Goal: Task Accomplishment & Management: Complete application form

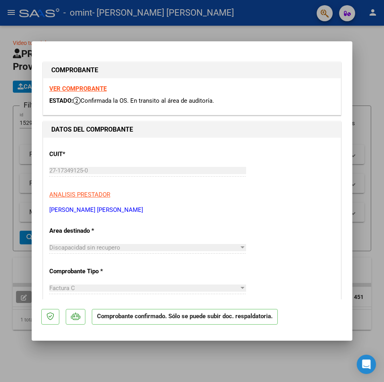
click at [197, 32] on div at bounding box center [192, 191] width 384 height 382
type input "$ 0,00"
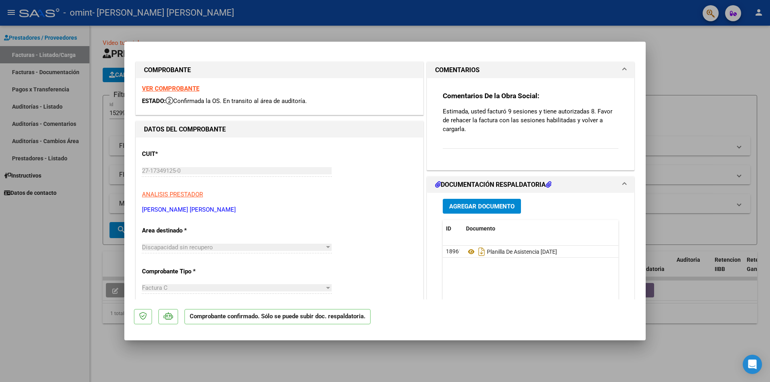
click at [245, 24] on div at bounding box center [385, 191] width 770 height 382
type input "$ 0,00"
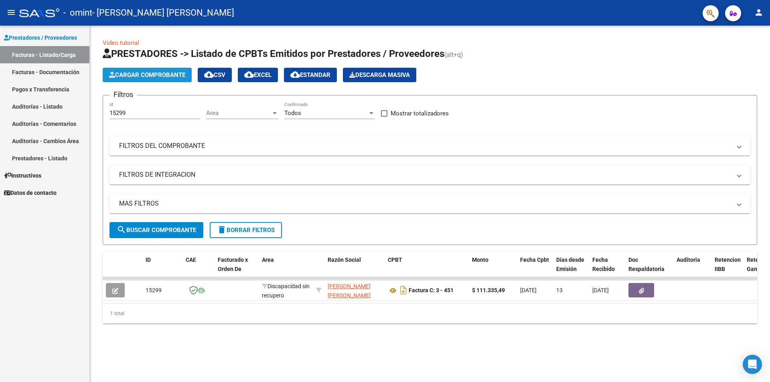
click at [133, 68] on button "Cargar Comprobante" at bounding box center [147, 75] width 89 height 14
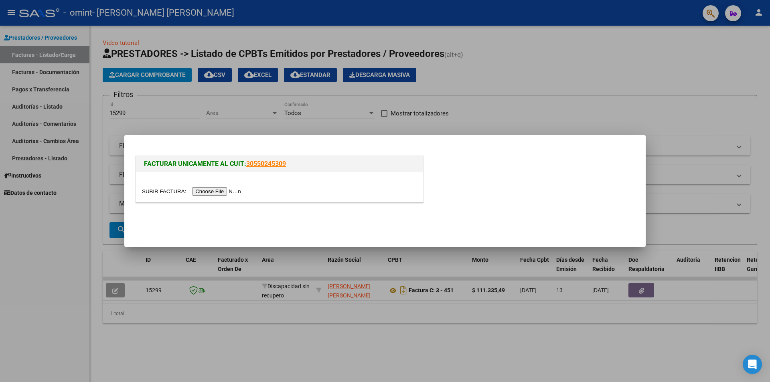
click at [227, 193] on input "file" at bounding box center [192, 191] width 101 height 8
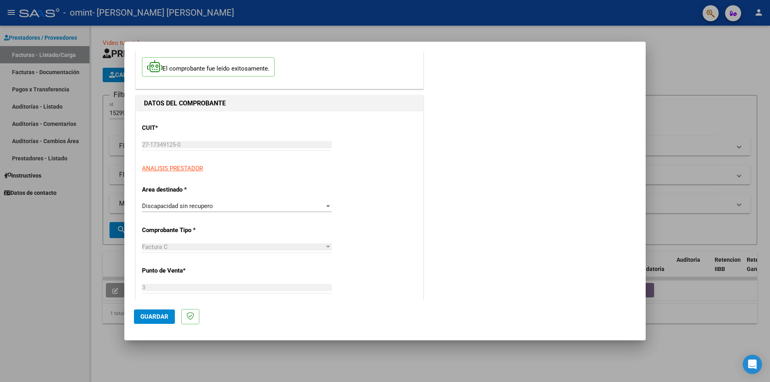
scroll to position [80, 0]
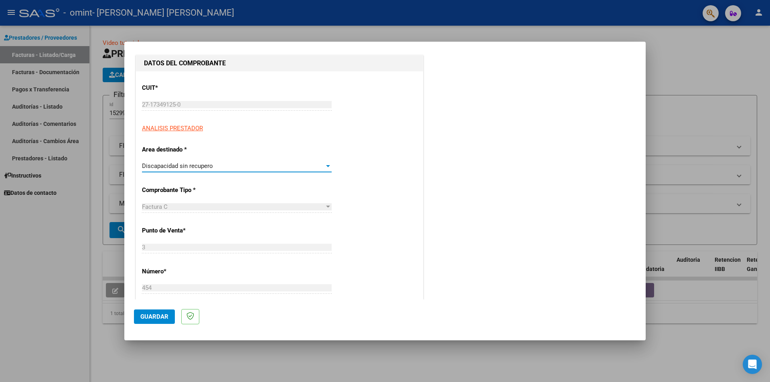
click at [215, 167] on div "Discapacidad sin recupero" at bounding box center [233, 165] width 182 height 7
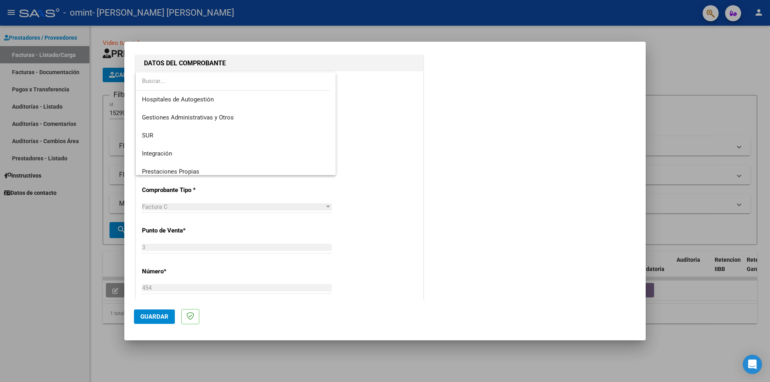
scroll to position [60, 0]
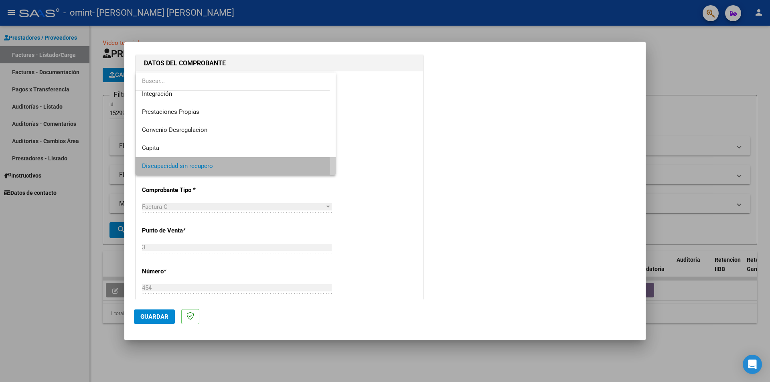
click at [215, 167] on span "Discapacidad sin recupero" at bounding box center [235, 166] width 187 height 18
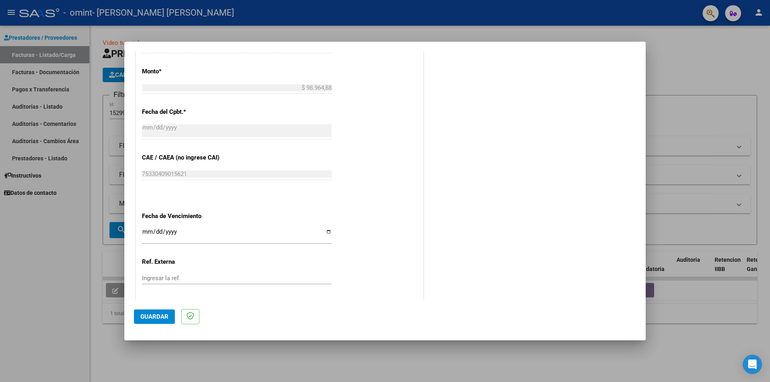
scroll to position [361, 0]
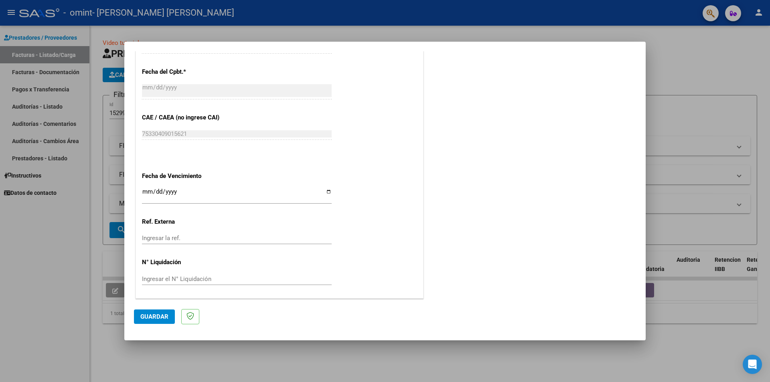
click at [326, 189] on input "Ingresar la fecha" at bounding box center [237, 194] width 190 height 13
type input "[DATE]"
click at [167, 316] on span "Guardar" at bounding box center [154, 316] width 28 height 7
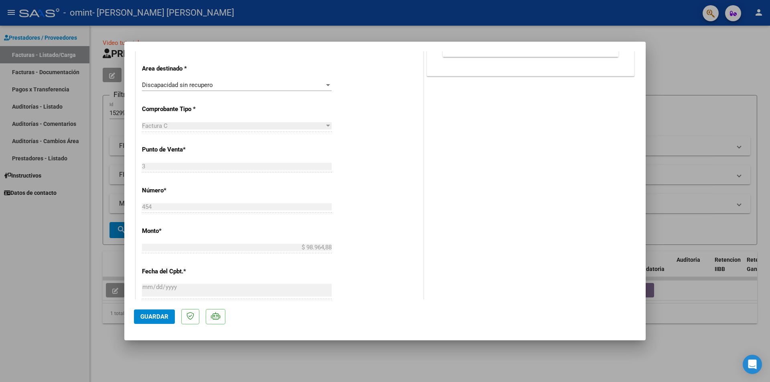
scroll to position [0, 0]
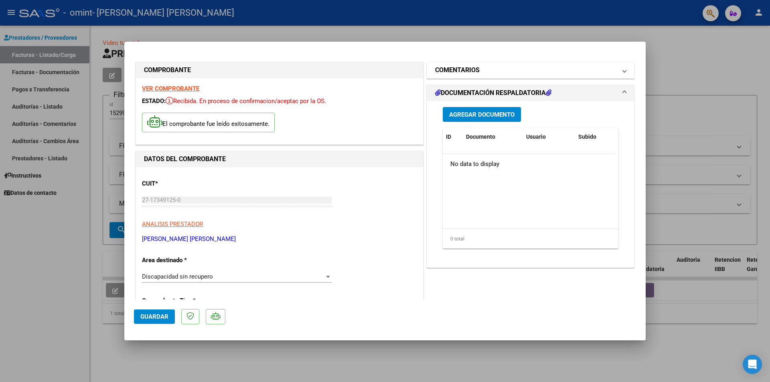
click at [384, 71] on span at bounding box center [624, 70] width 3 height 10
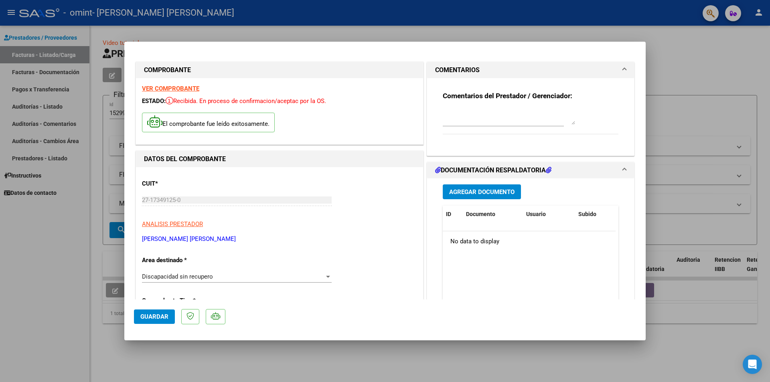
click at [384, 71] on span at bounding box center [624, 70] width 3 height 10
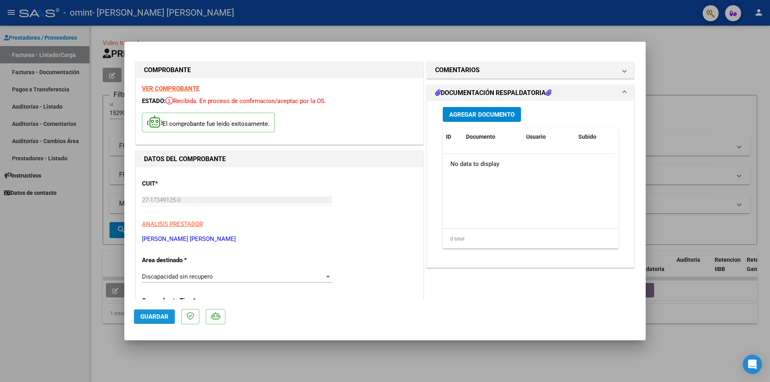
click at [142, 317] on span "Guardar" at bounding box center [154, 316] width 28 height 7
click at [79, 365] on div at bounding box center [385, 191] width 770 height 382
type input "$ 0,00"
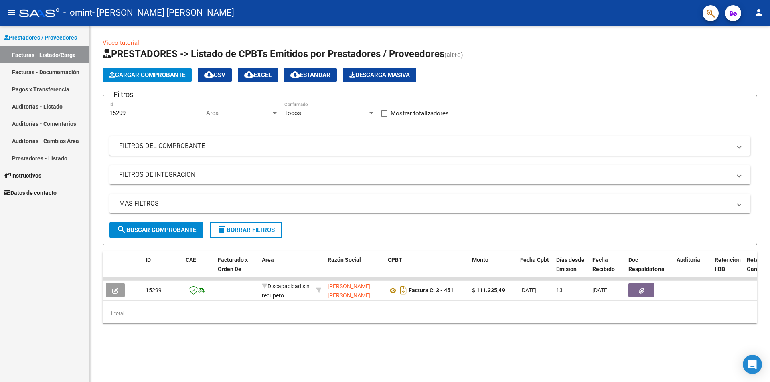
click at [64, 77] on link "Facturas - Documentación" at bounding box center [44, 71] width 89 height 17
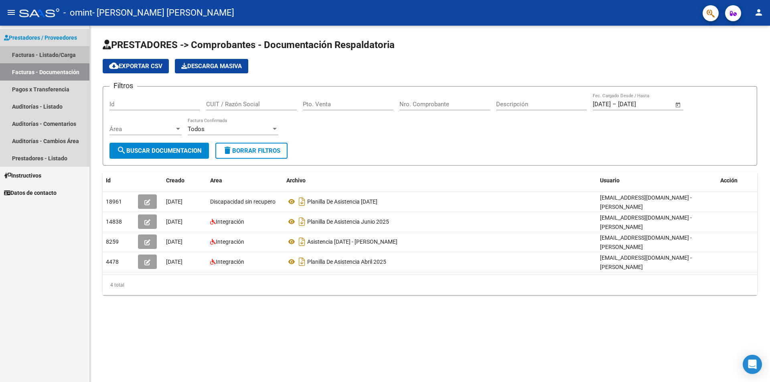
click at [54, 55] on link "Facturas - Listado/Carga" at bounding box center [44, 54] width 89 height 17
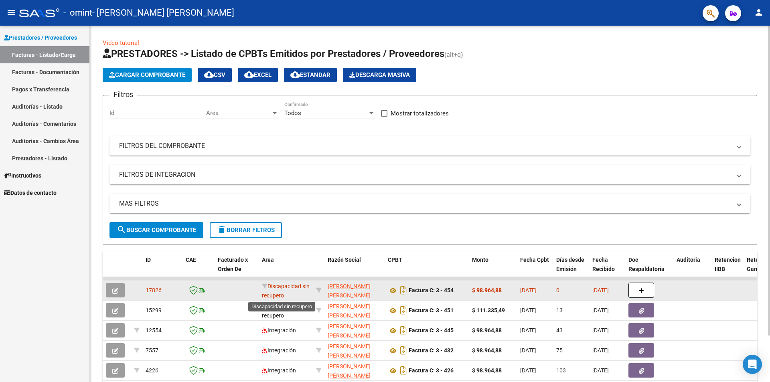
click at [283, 289] on span "Discapacidad sin recupero" at bounding box center [286, 291] width 48 height 16
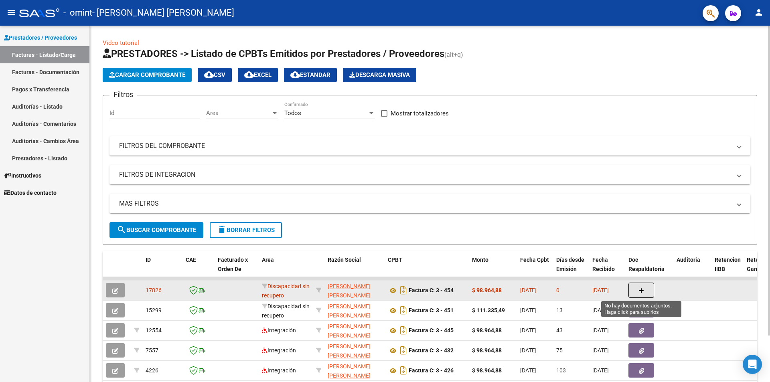
click at [384, 293] on icon "button" at bounding box center [641, 291] width 6 height 6
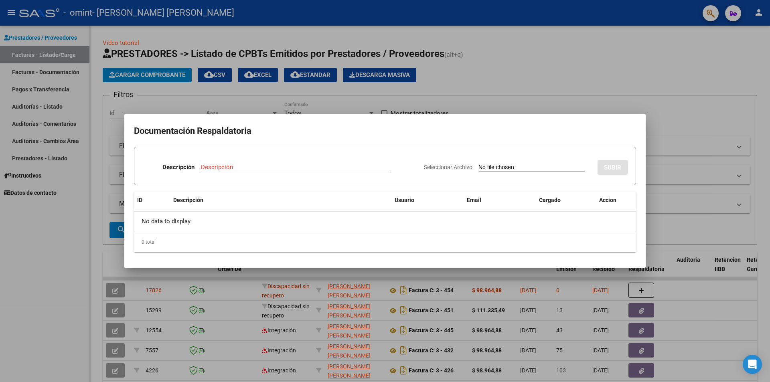
click at [384, 113] on div at bounding box center [385, 191] width 770 height 382
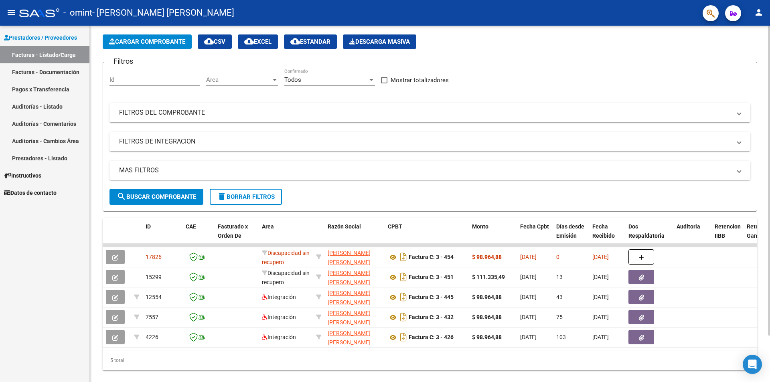
scroll to position [53, 0]
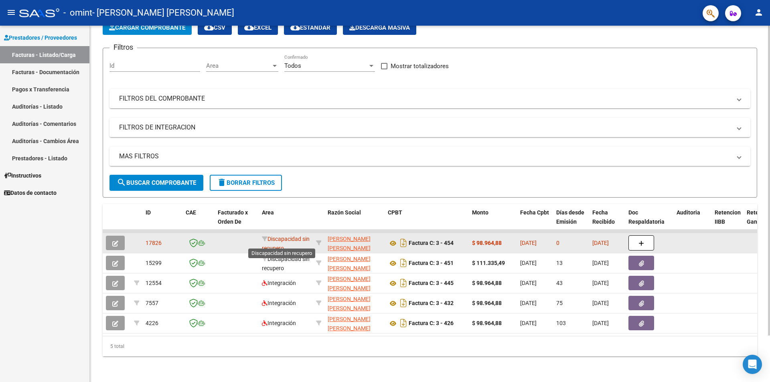
click at [283, 241] on span "Discapacidad sin recupero" at bounding box center [286, 244] width 48 height 16
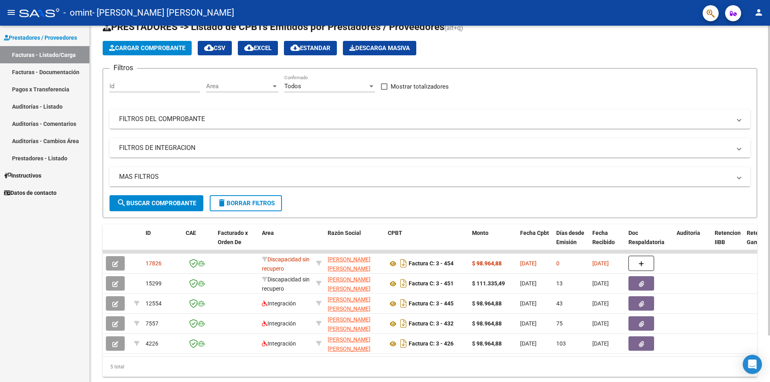
scroll to position [0, 0]
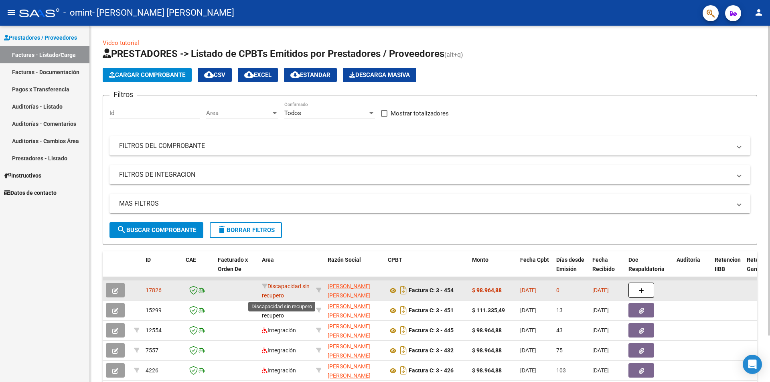
click at [268, 289] on span "Discapacidad sin recupero" at bounding box center [286, 291] width 48 height 16
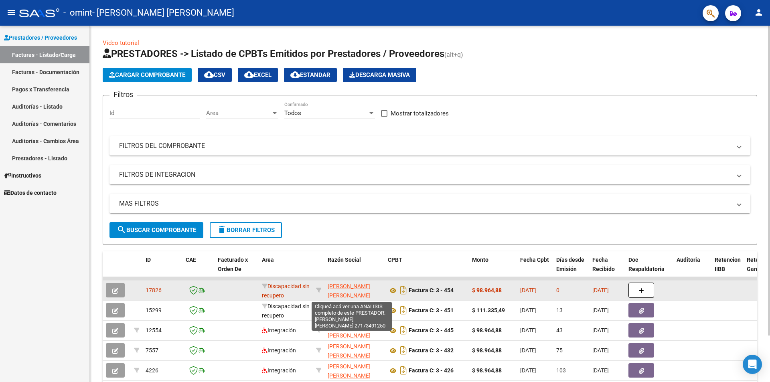
click at [342, 286] on span "[PERSON_NAME] [PERSON_NAME]" at bounding box center [349, 291] width 43 height 16
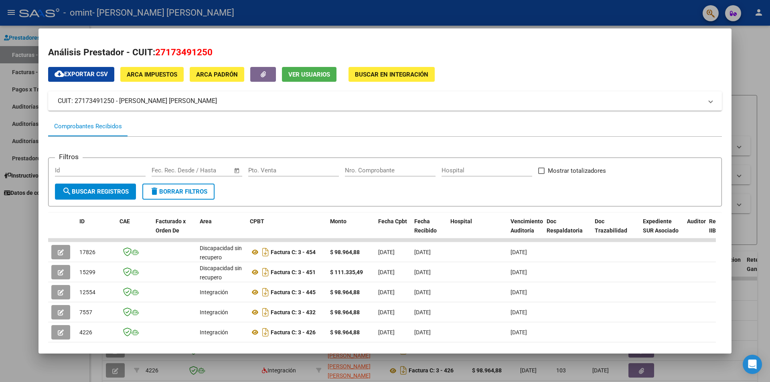
click at [384, 55] on div at bounding box center [385, 191] width 770 height 382
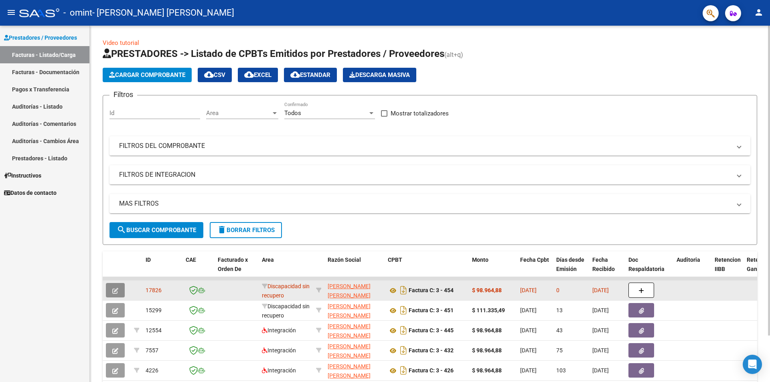
click at [116, 289] on icon "button" at bounding box center [115, 291] width 6 height 6
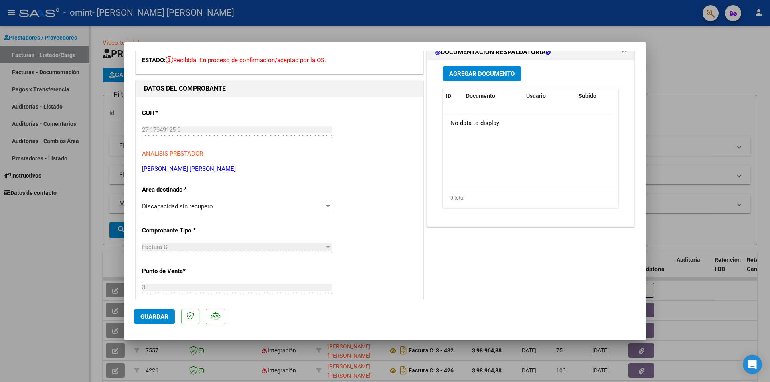
scroll to position [80, 0]
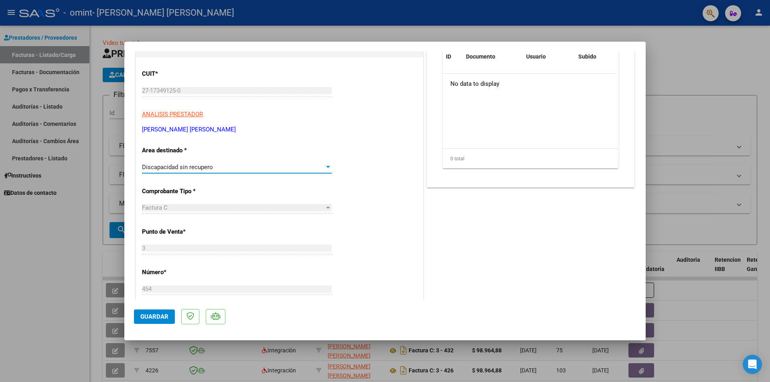
click at [328, 165] on div at bounding box center [327, 167] width 7 height 6
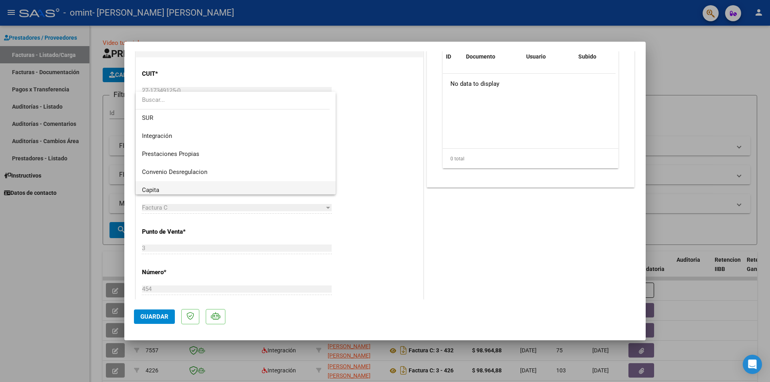
scroll to position [0, 0]
click at [172, 175] on span "Integración" at bounding box center [235, 173] width 187 height 18
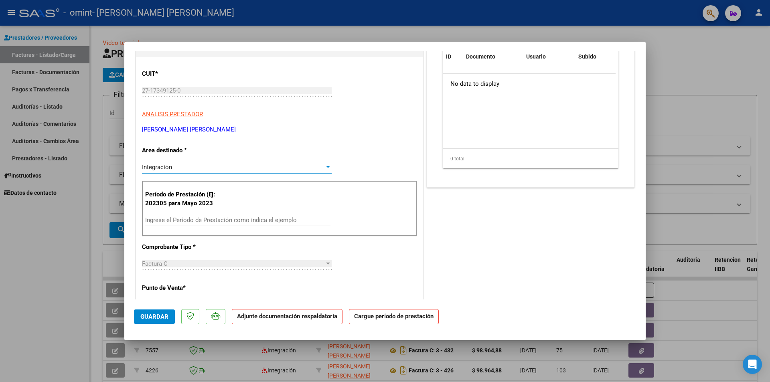
click at [292, 222] on input "Ingrese el Período de Prestación como indica el ejemplo" at bounding box center [237, 220] width 185 height 7
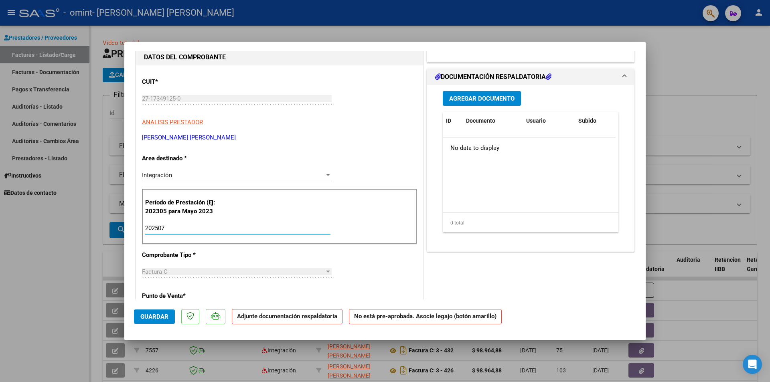
scroll to position [80, 0]
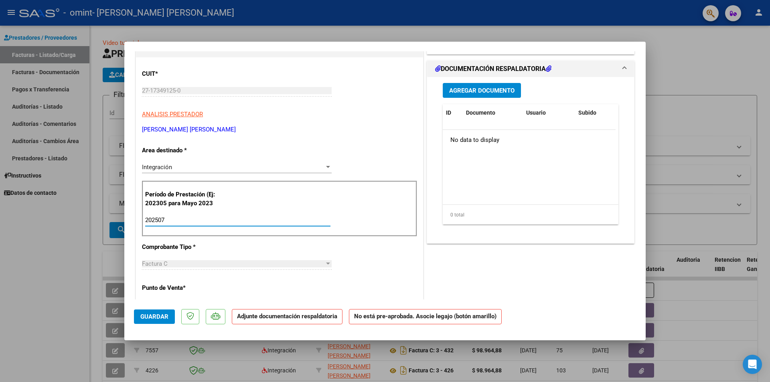
type input "202507"
click at [151, 318] on span "Guardar" at bounding box center [154, 316] width 28 height 7
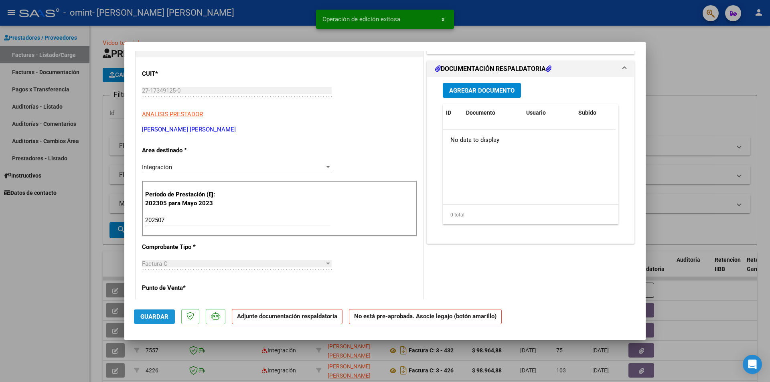
click at [151, 315] on span "Guardar" at bounding box center [154, 316] width 28 height 7
click at [384, 66] on div at bounding box center [385, 191] width 770 height 382
type input "$ 0,00"
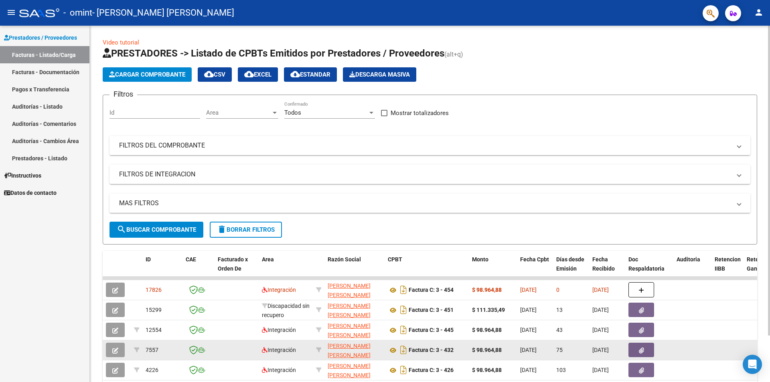
scroll to position [0, 0]
